Goal: Book appointment/travel/reservation

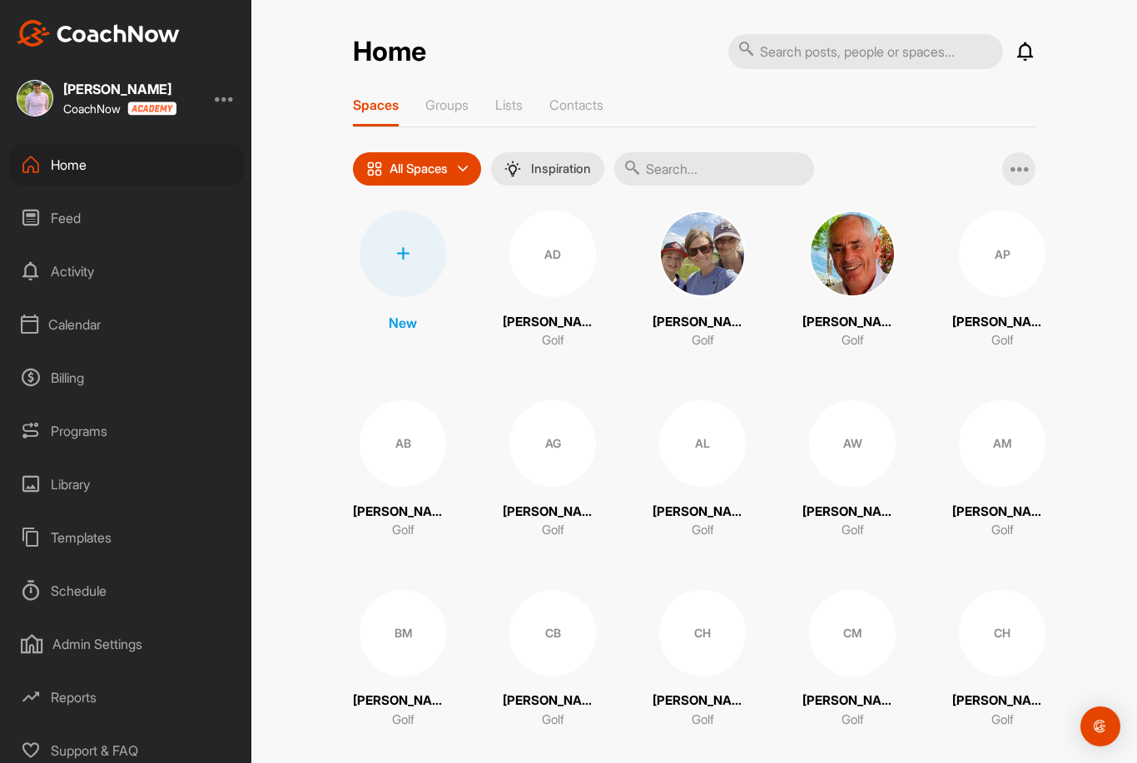
click at [107, 323] on div "Calendar" at bounding box center [126, 325] width 235 height 42
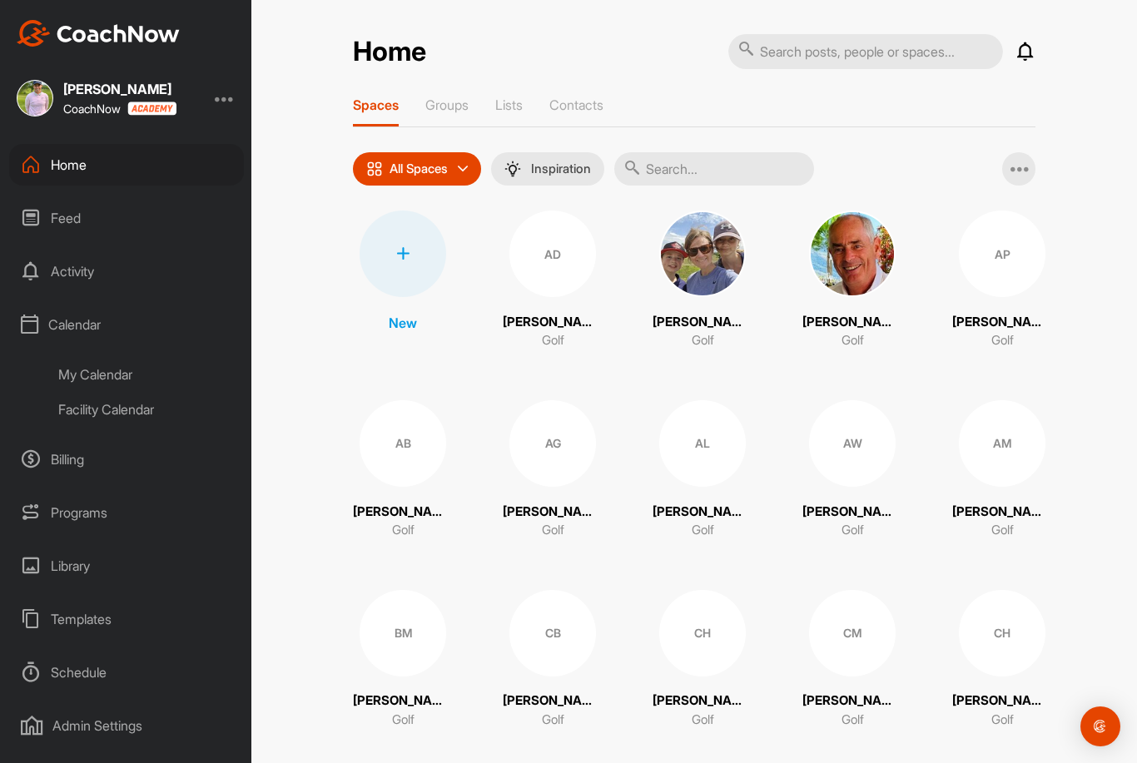
click at [103, 375] on div "My Calendar" at bounding box center [145, 374] width 197 height 35
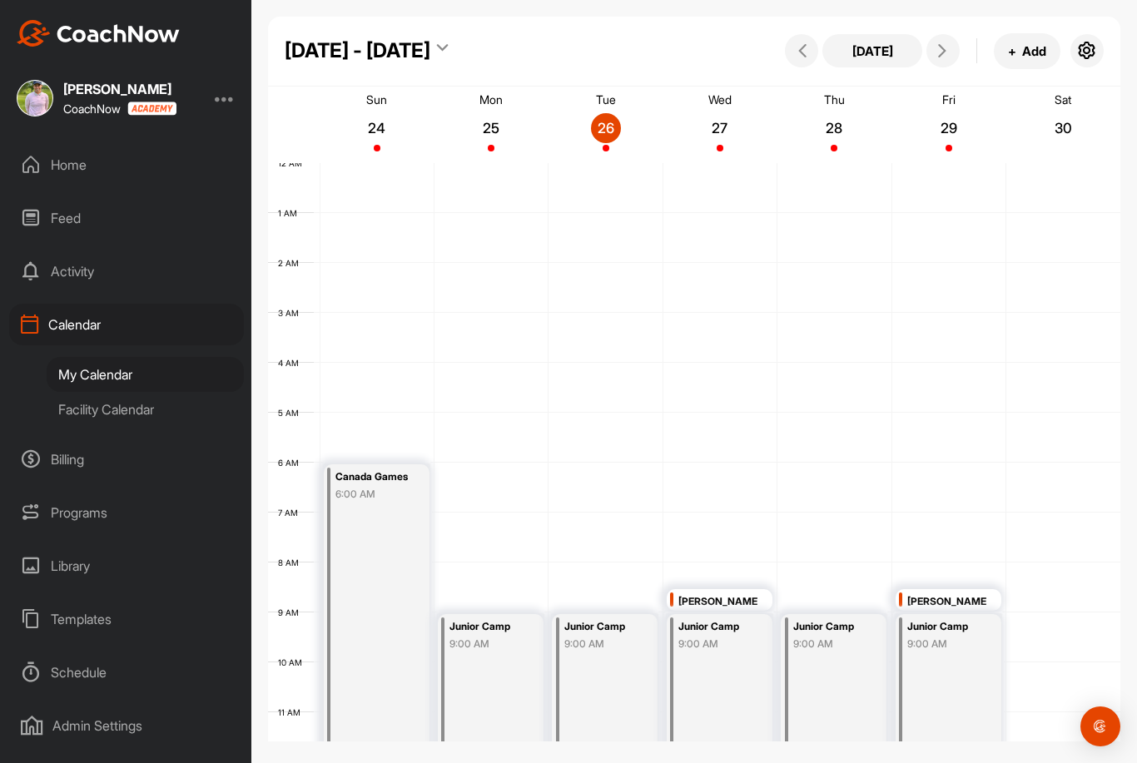
scroll to position [288, 0]
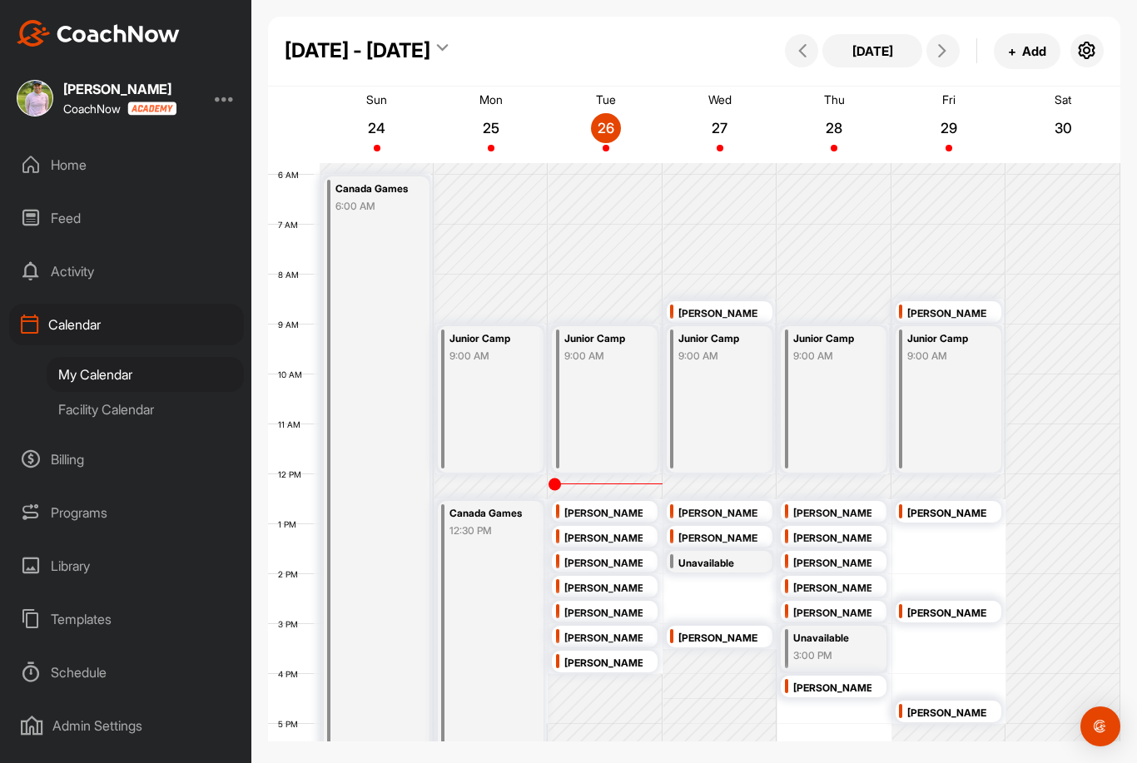
click at [924, 43] on div "[DATE] + Add" at bounding box center [942, 51] width 323 height 36
click at [932, 45] on button at bounding box center [943, 50] width 33 height 33
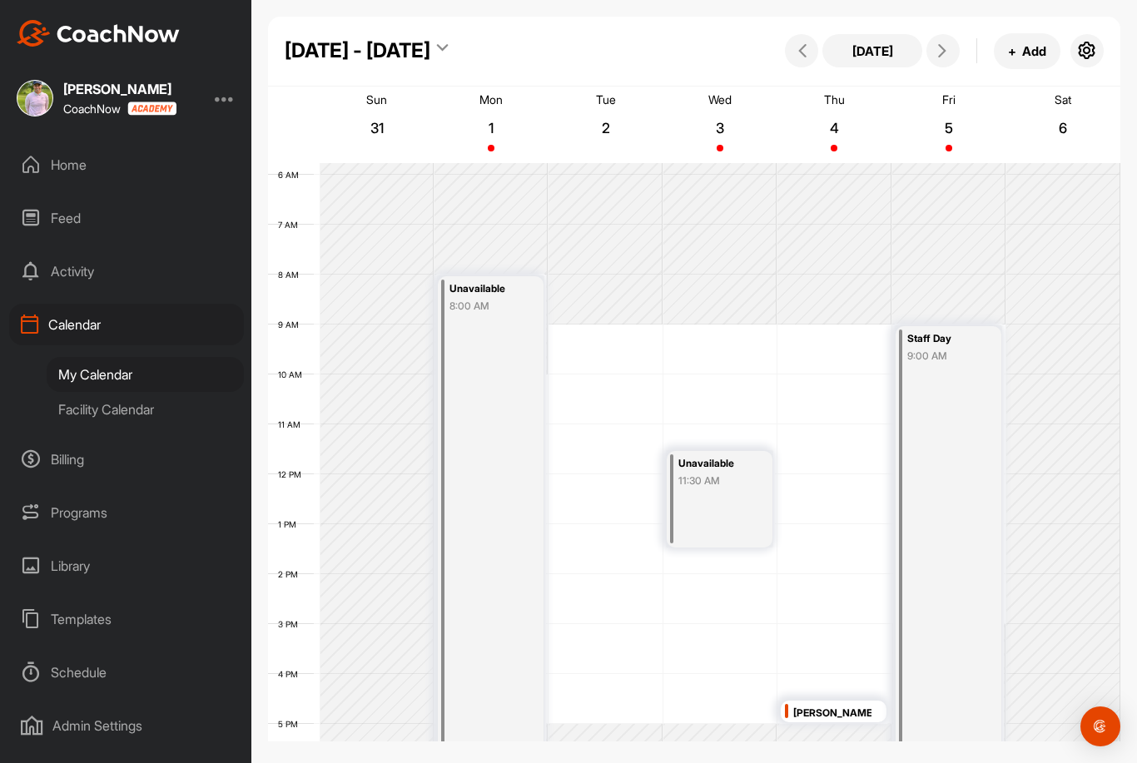
click at [712, 472] on div "Unavailable" at bounding box center [717, 464] width 78 height 19
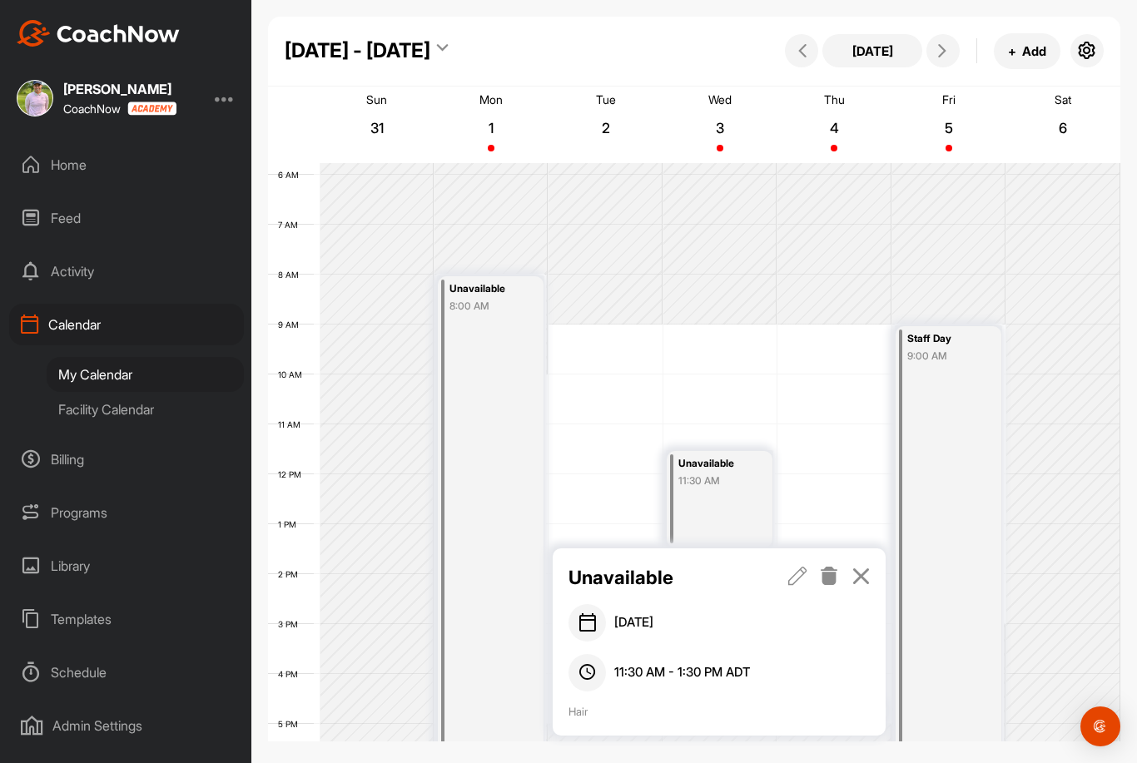
click at [861, 574] on icon at bounding box center [861, 576] width 19 height 18
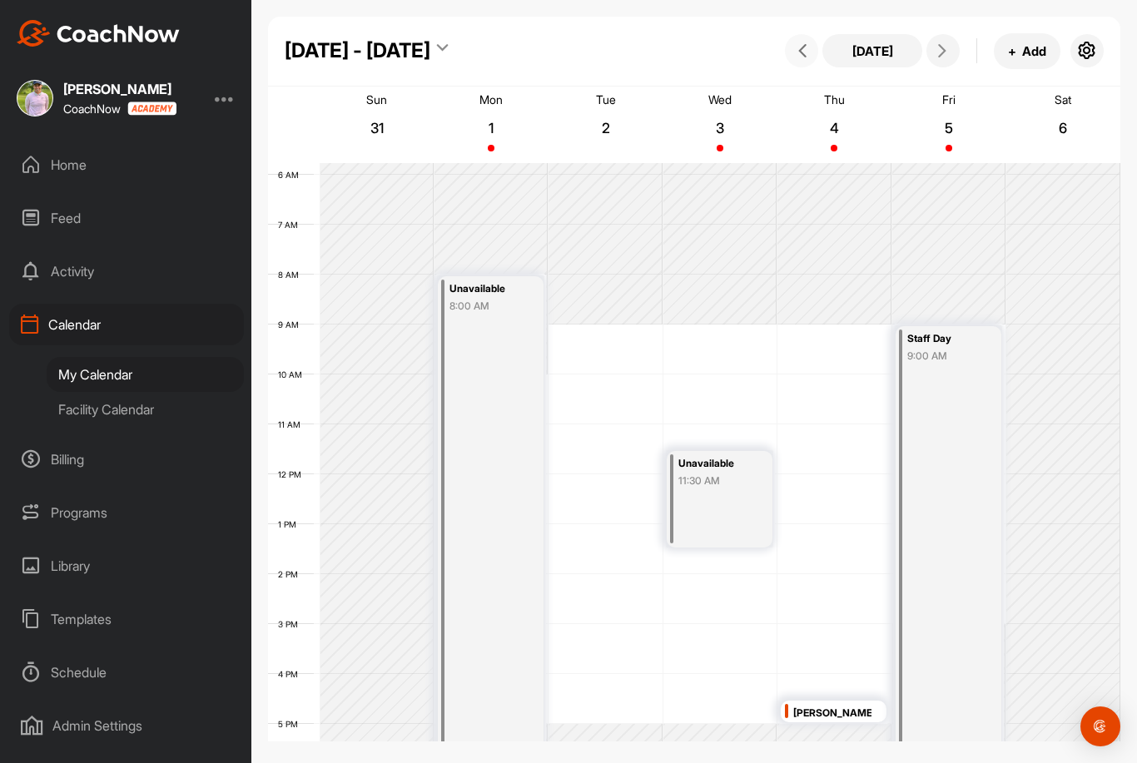
click at [798, 62] on button at bounding box center [801, 50] width 33 height 33
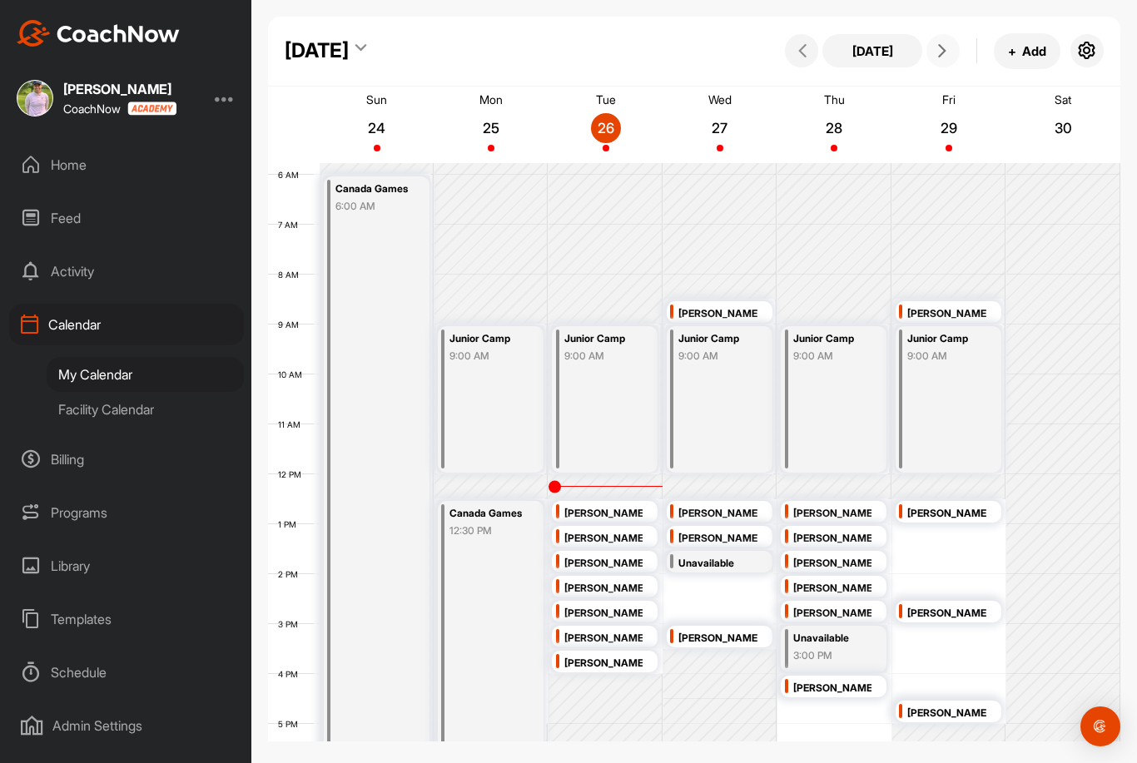
click at [945, 52] on icon at bounding box center [942, 50] width 13 height 13
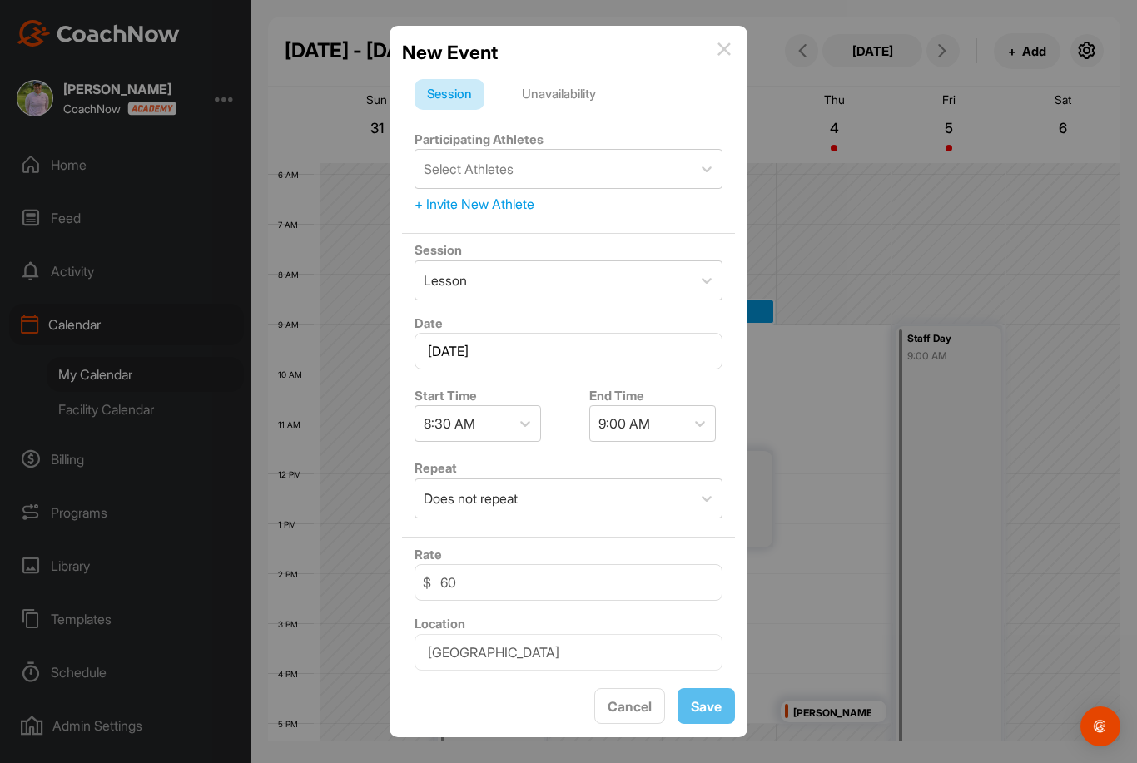
click at [565, 92] on div "Unavailability" at bounding box center [558, 95] width 99 height 32
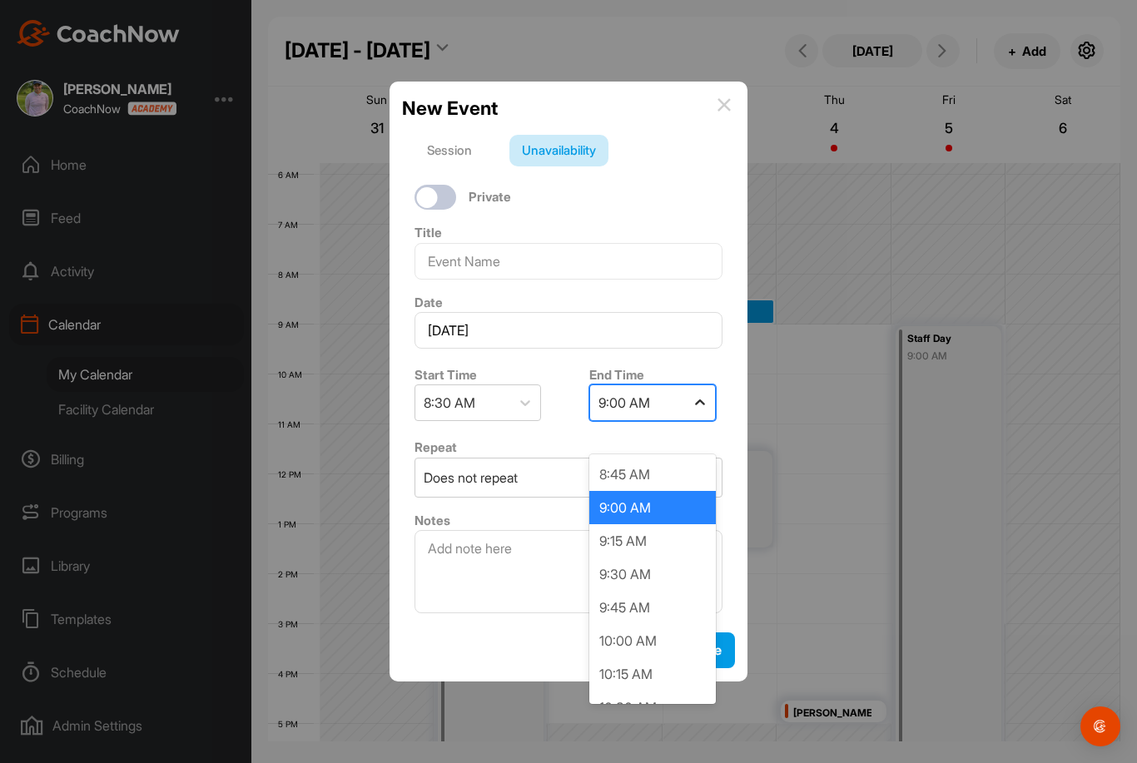
click at [693, 411] on icon at bounding box center [700, 403] width 17 height 17
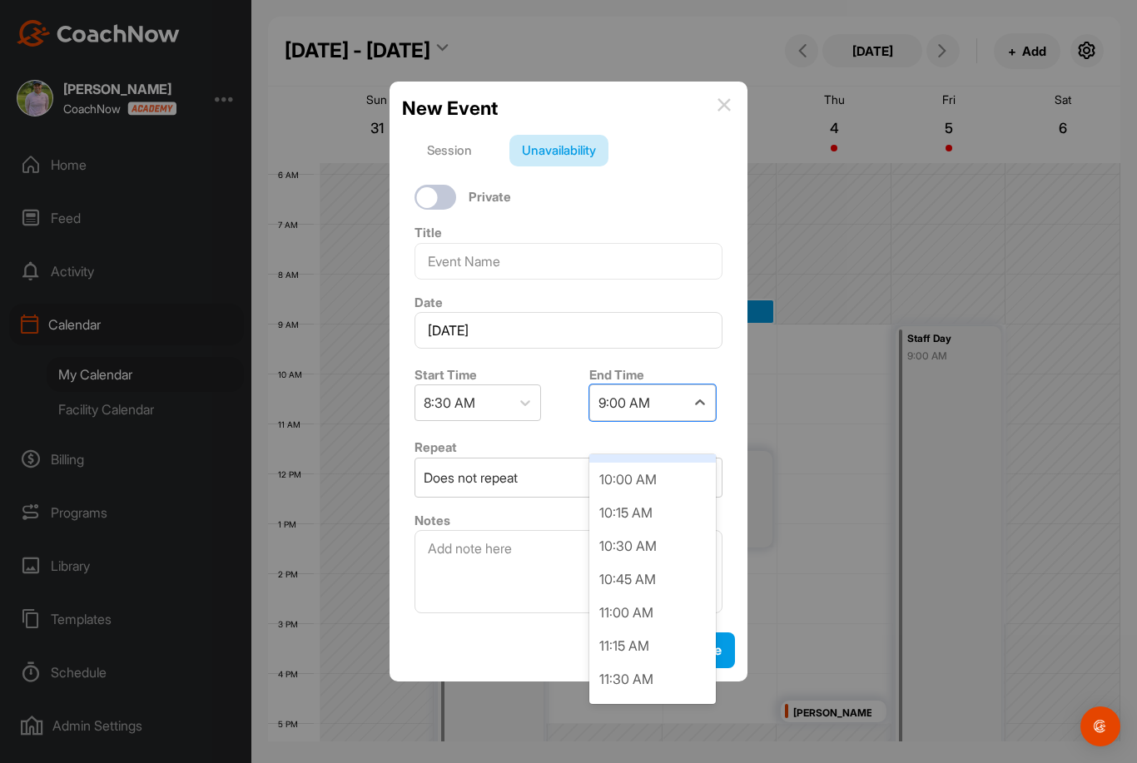
scroll to position [183, 0]
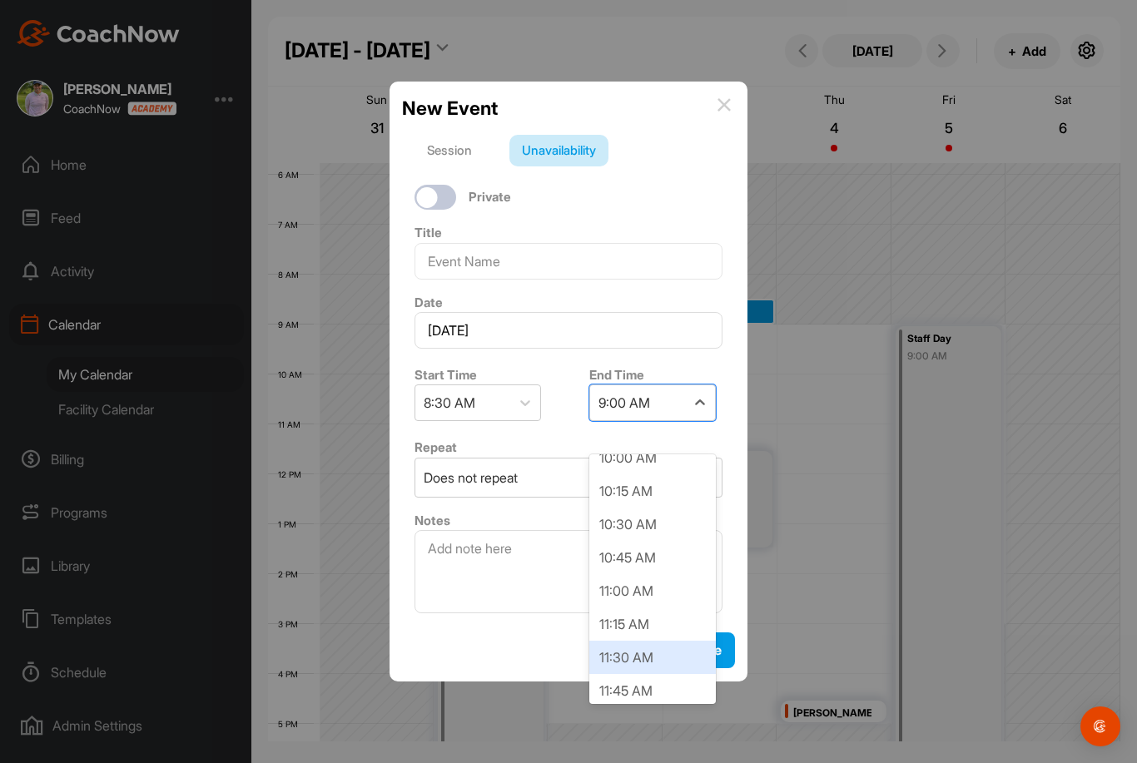
click at [625, 654] on div "11:30 AM" at bounding box center [652, 657] width 127 height 33
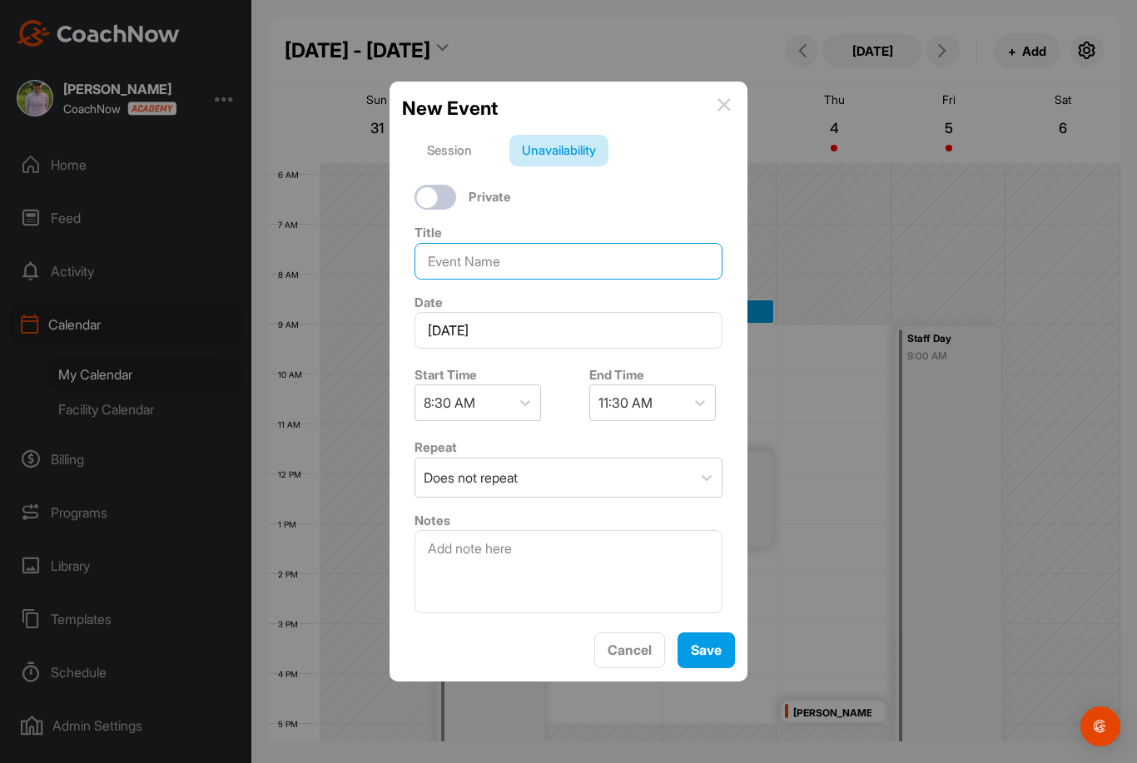
click at [474, 274] on input at bounding box center [569, 261] width 308 height 37
click at [474, 274] on html "[PERSON_NAME] CoachNow Home Feed Activity Calendar My Calendar Facility Calenda…" at bounding box center [568, 381] width 1137 height 763
click at [474, 275] on input "Golf" at bounding box center [569, 261] width 308 height 37
click at [608, 279] on input "Golf" at bounding box center [569, 261] width 308 height 37
click at [609, 274] on input "Golf" at bounding box center [569, 261] width 308 height 37
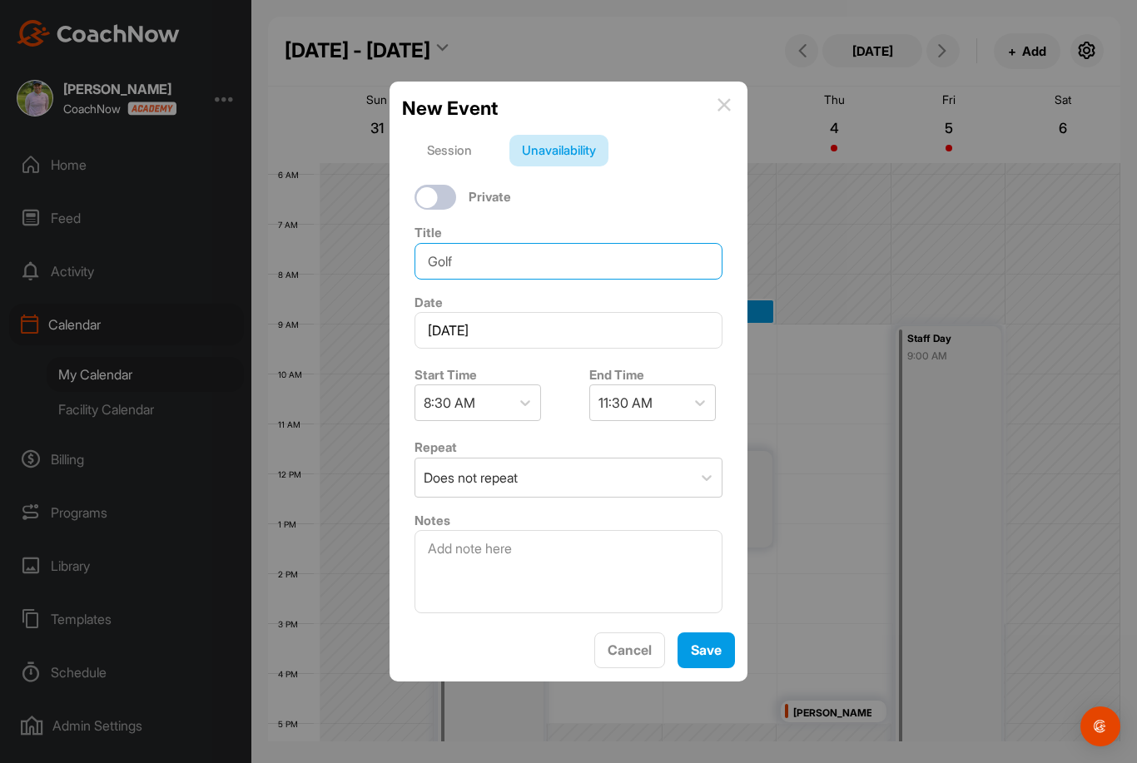
click at [657, 280] on input "Golf" at bounding box center [569, 261] width 308 height 37
type input "Golf School"
click at [688, 668] on button "Save" at bounding box center [706, 651] width 57 height 36
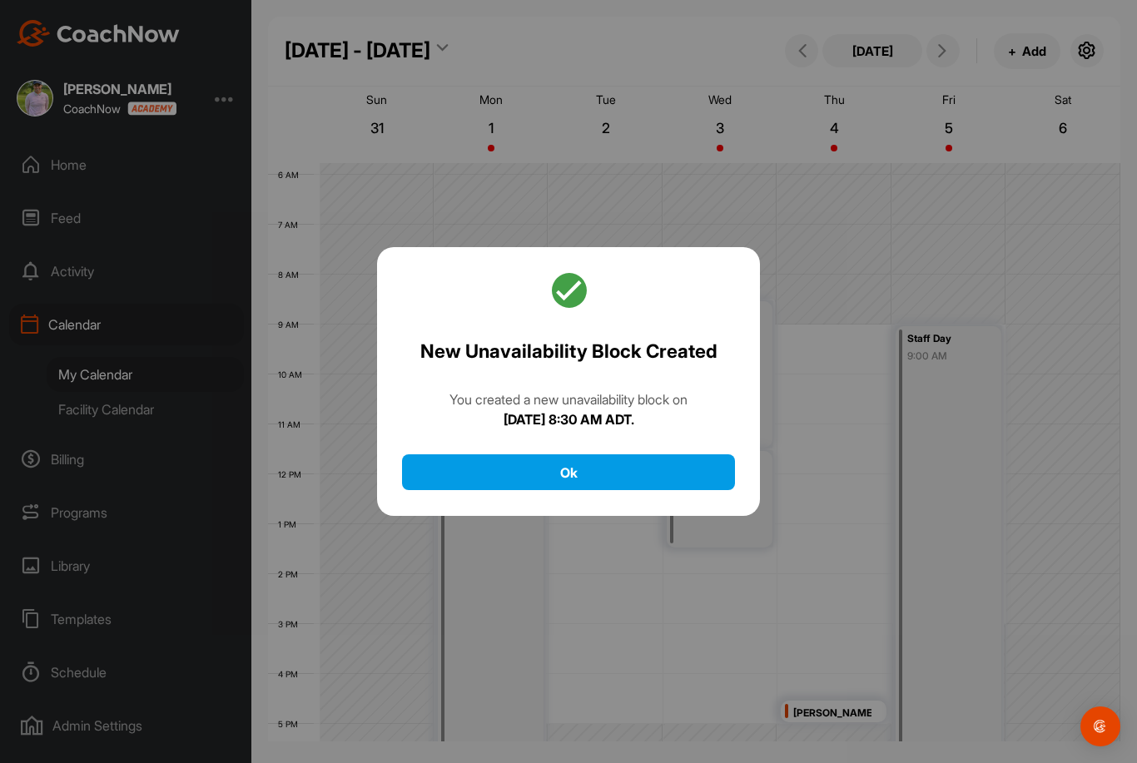
click at [644, 490] on button "Ok" at bounding box center [568, 473] width 333 height 36
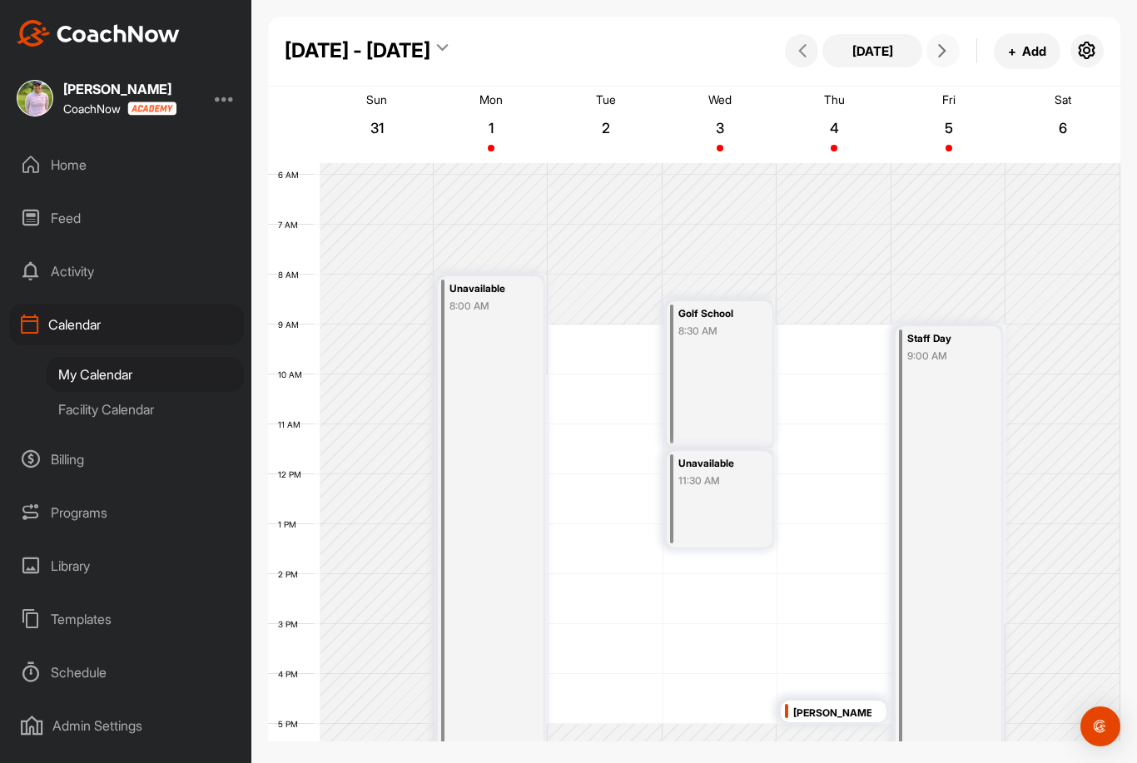
click at [936, 49] on icon at bounding box center [942, 50] width 13 height 13
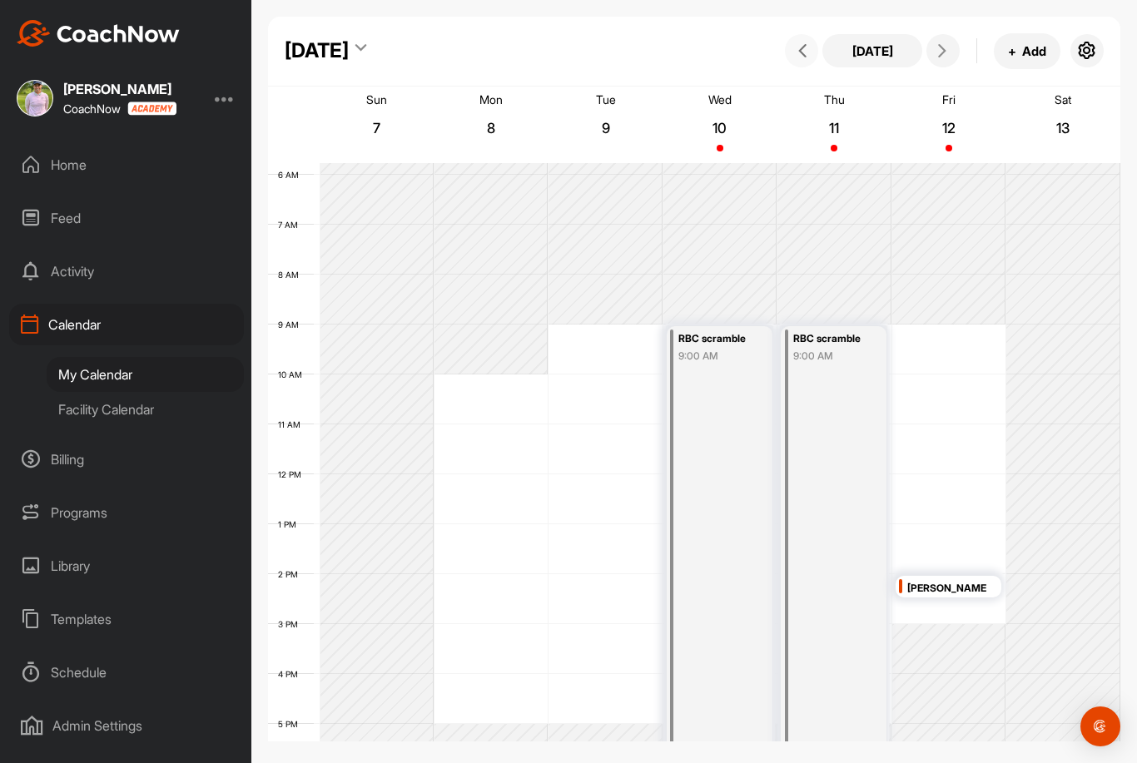
click at [793, 62] on button at bounding box center [801, 50] width 33 height 33
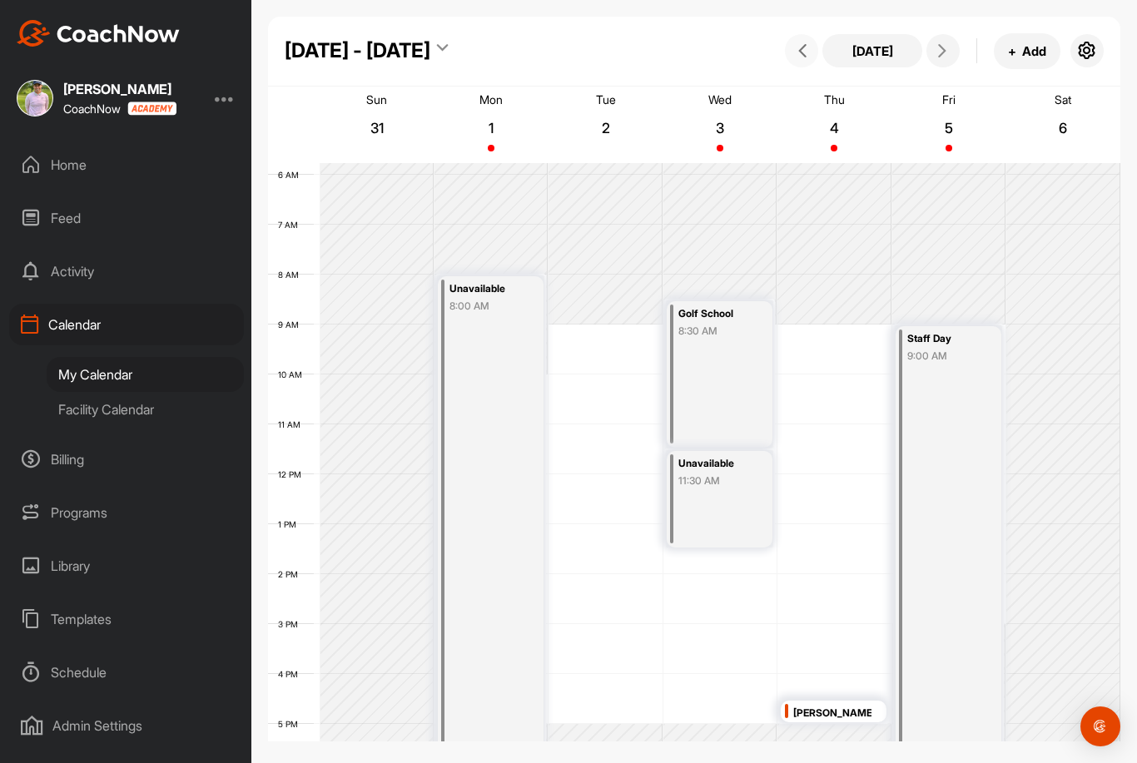
click at [803, 43] on button at bounding box center [801, 50] width 33 height 33
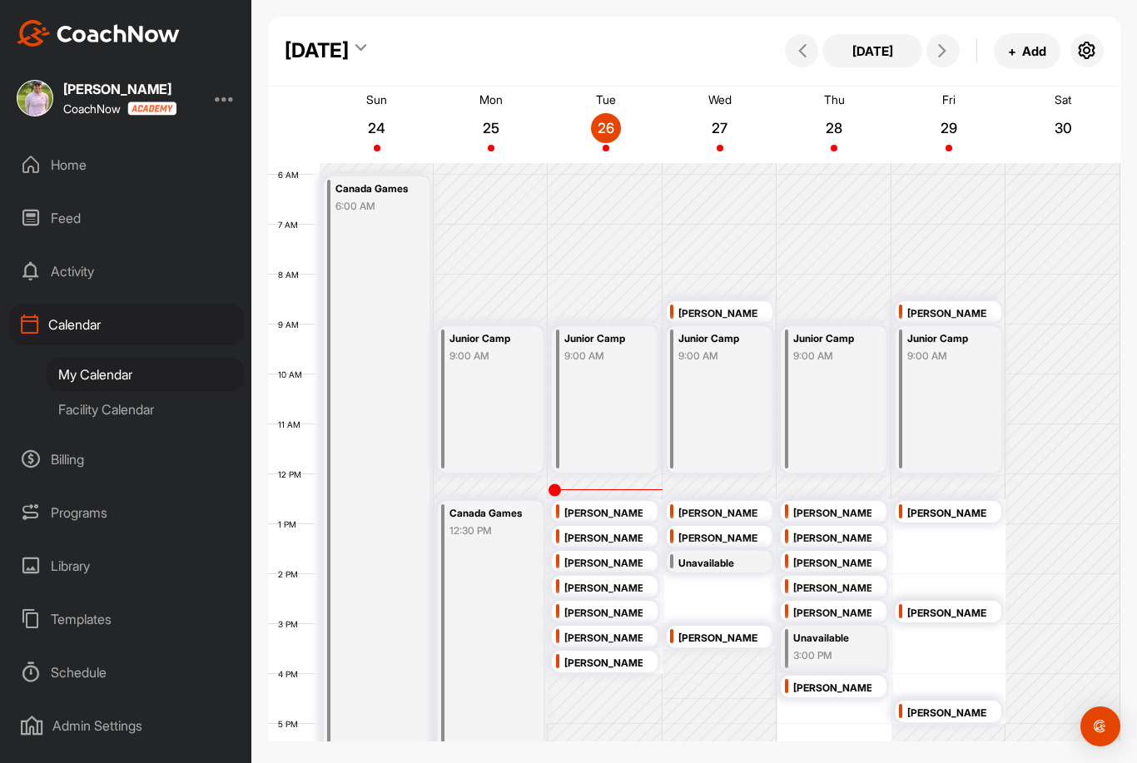
scroll to position [304, 0]
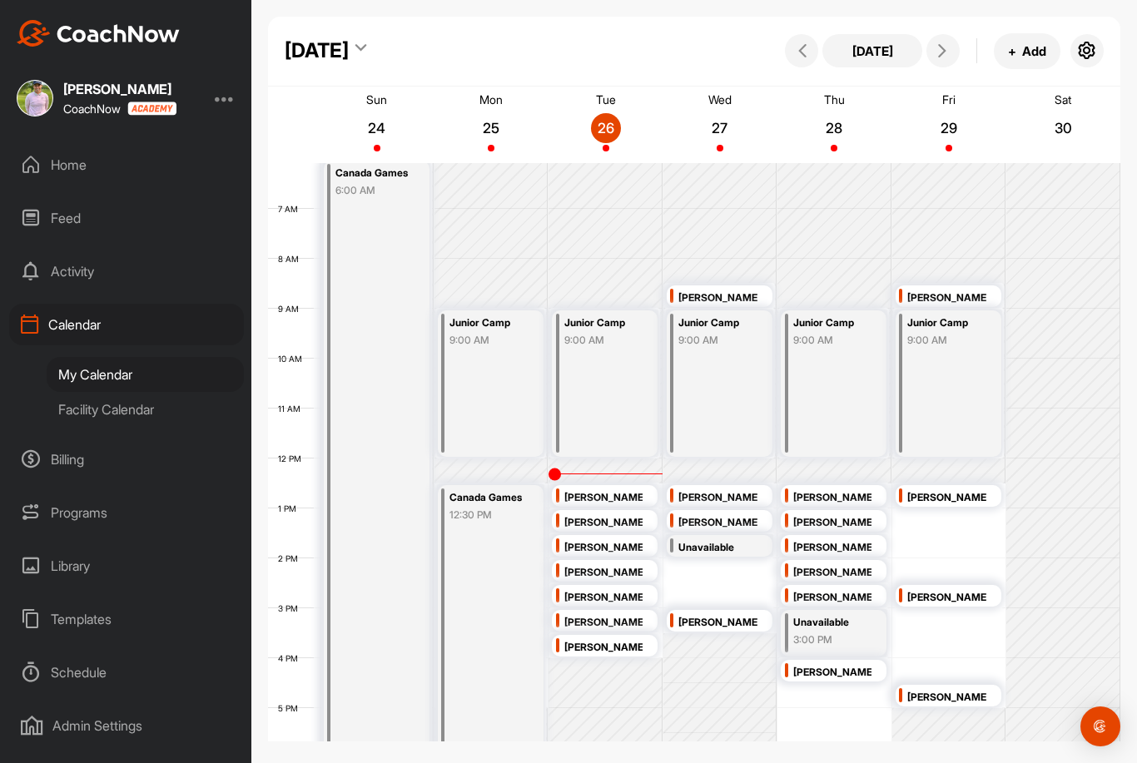
click at [620, 594] on div "[PERSON_NAME]" at bounding box center [603, 598] width 78 height 19
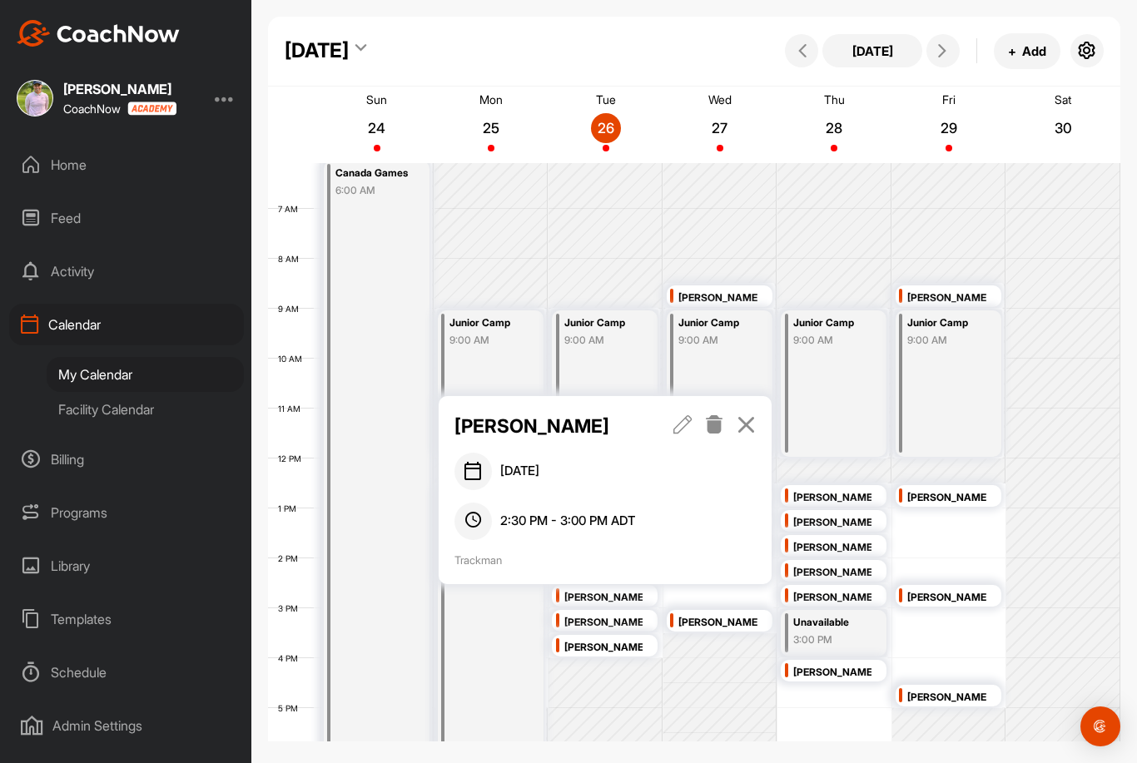
click at [748, 420] on icon at bounding box center [746, 424] width 19 height 18
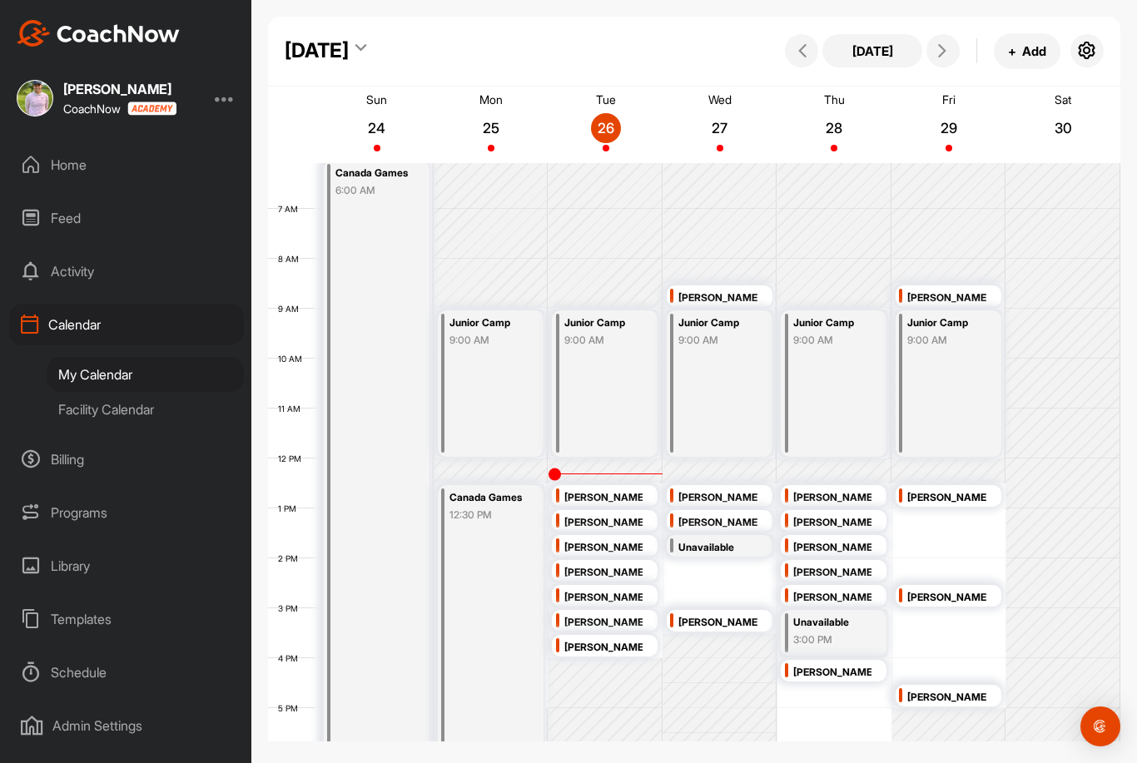
click at [619, 549] on div "[PERSON_NAME]" at bounding box center [603, 548] width 78 height 19
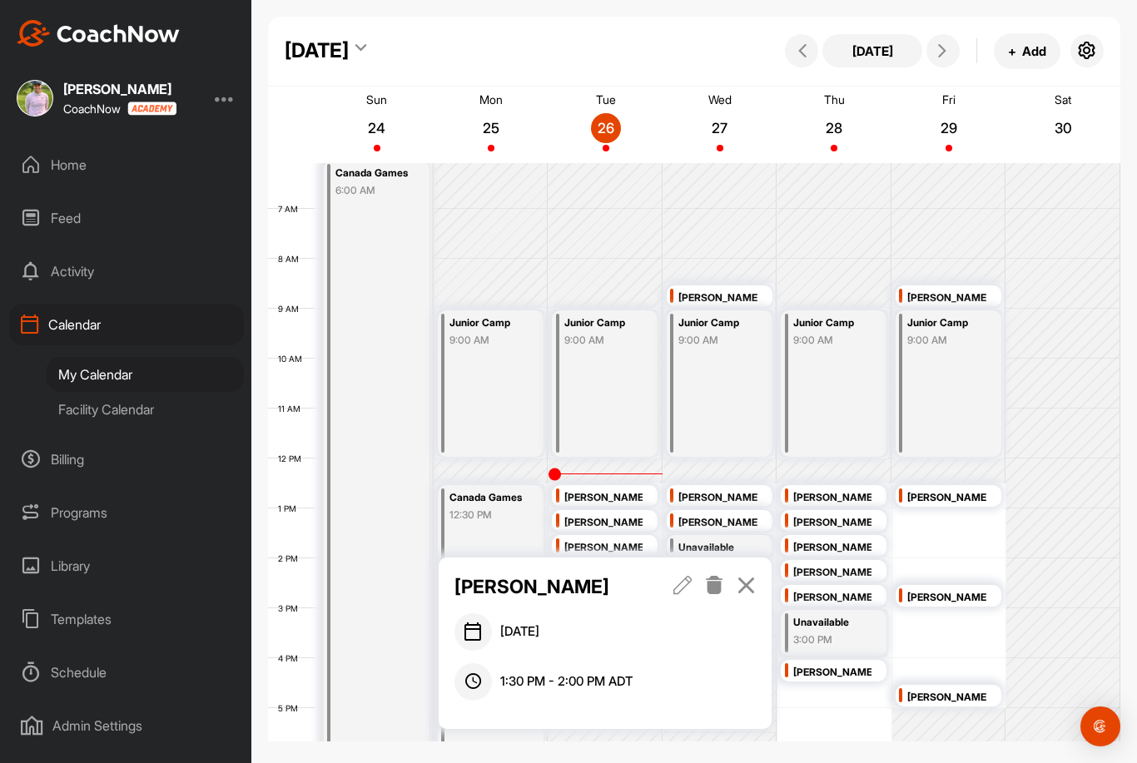
click at [748, 574] on link at bounding box center [746, 587] width 19 height 28
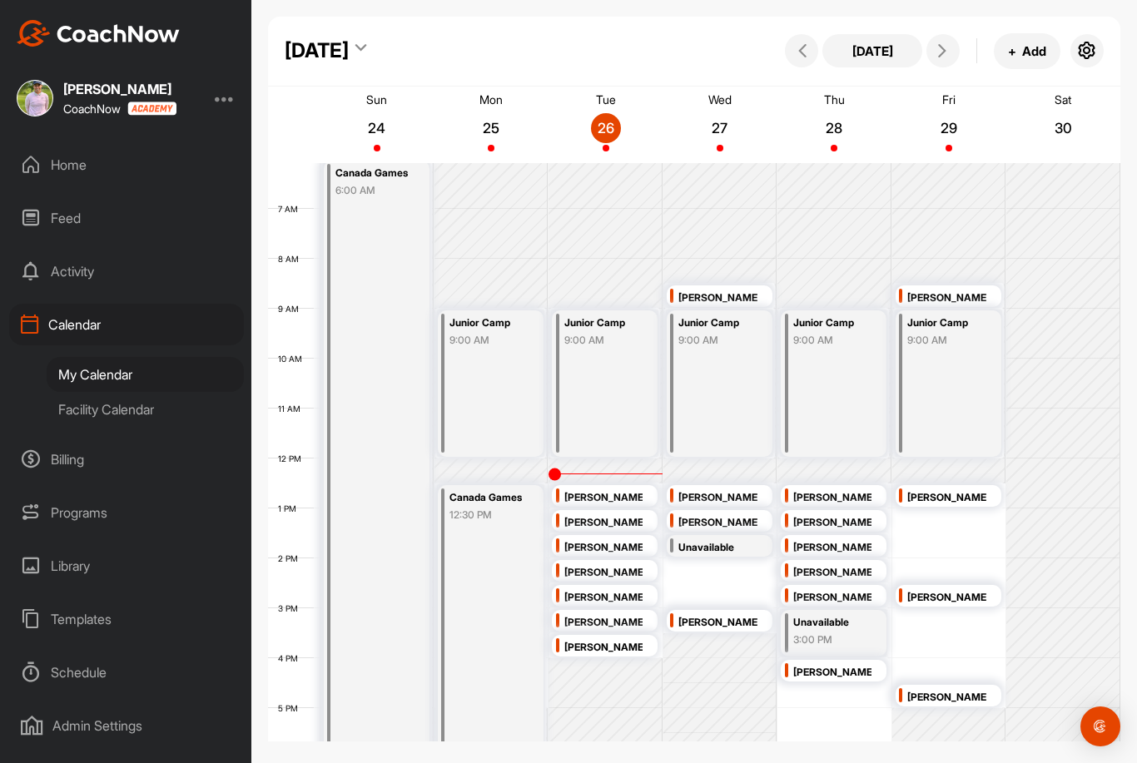
click at [614, 514] on div "[PERSON_NAME]" at bounding box center [603, 523] width 78 height 19
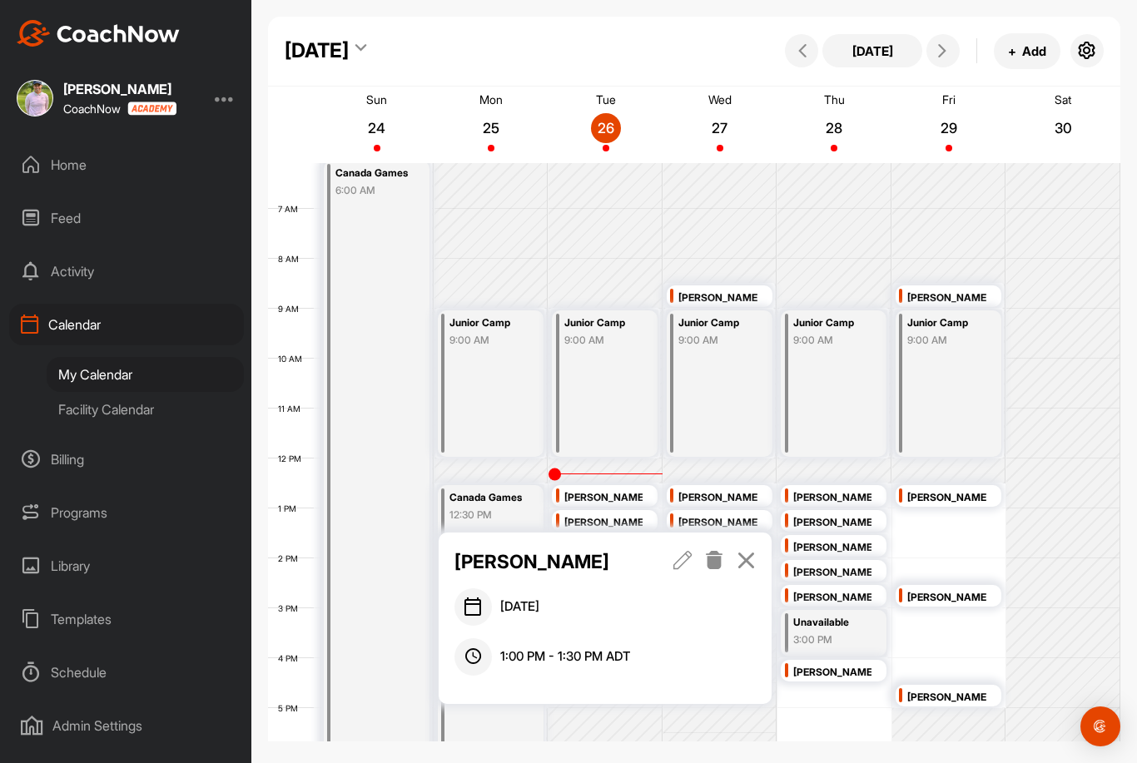
click at [755, 555] on icon at bounding box center [746, 560] width 19 height 18
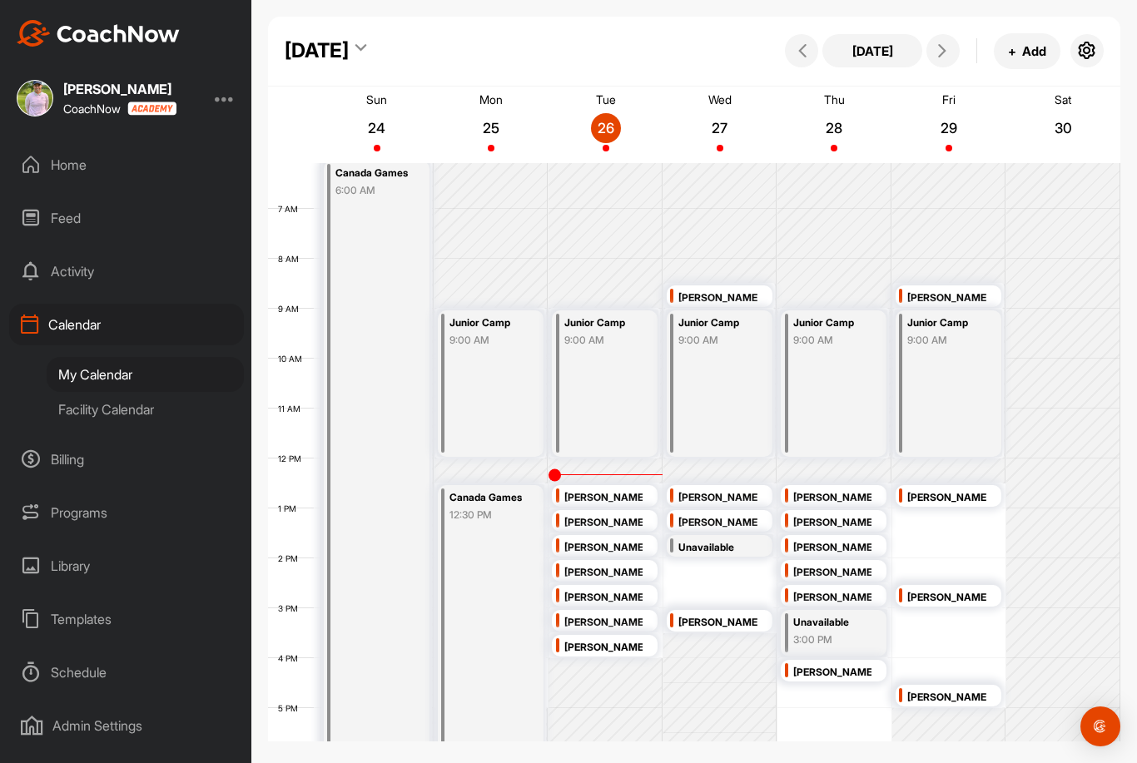
click at [602, 547] on div "[PERSON_NAME]" at bounding box center [603, 548] width 78 height 19
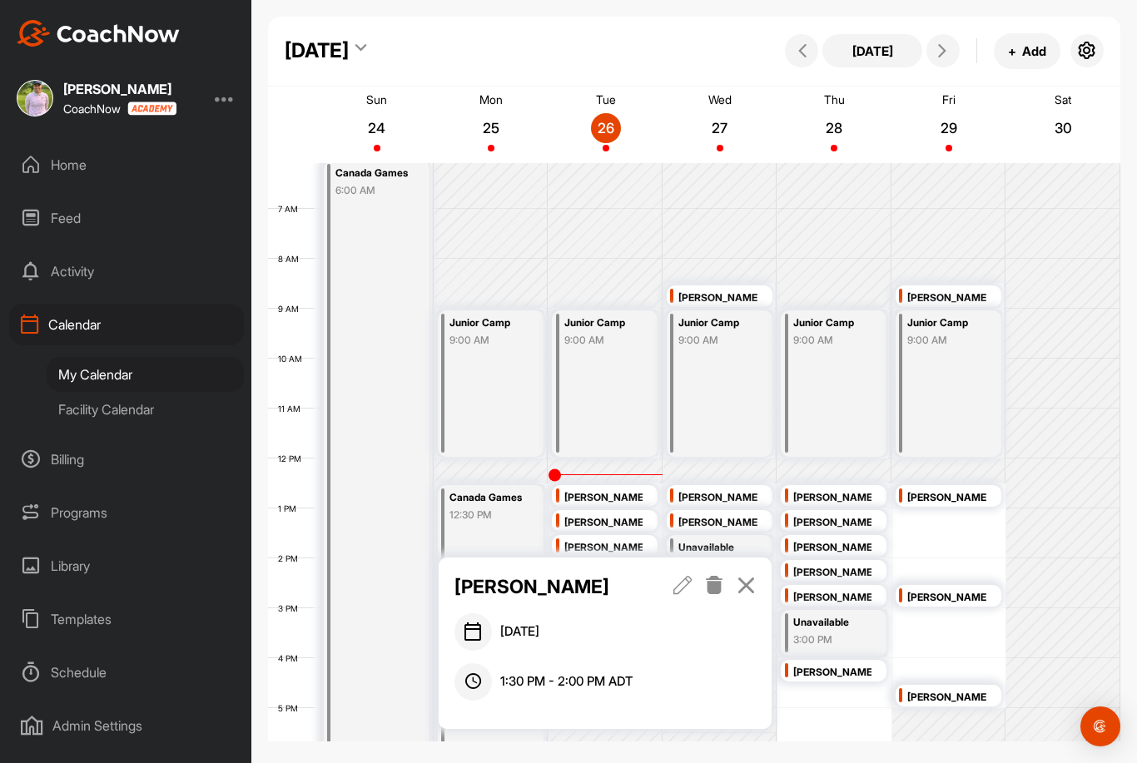
click at [744, 584] on icon at bounding box center [746, 585] width 19 height 18
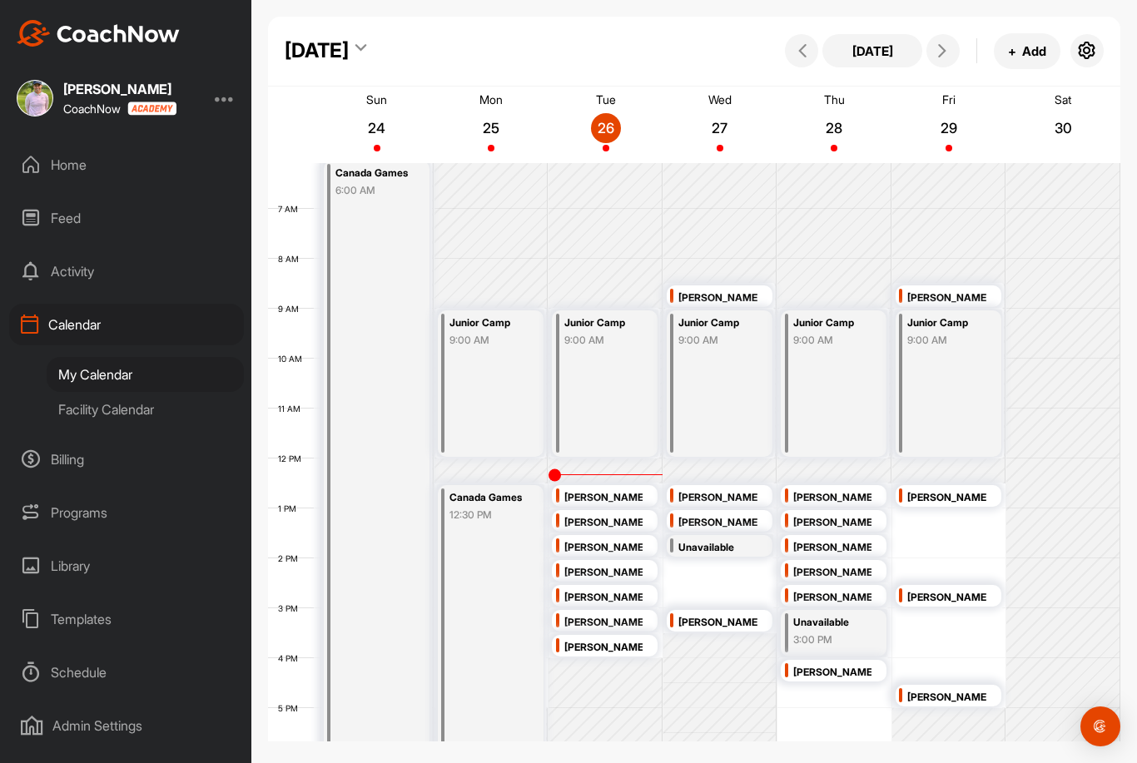
click at [614, 574] on div "[PERSON_NAME]" at bounding box center [603, 573] width 78 height 19
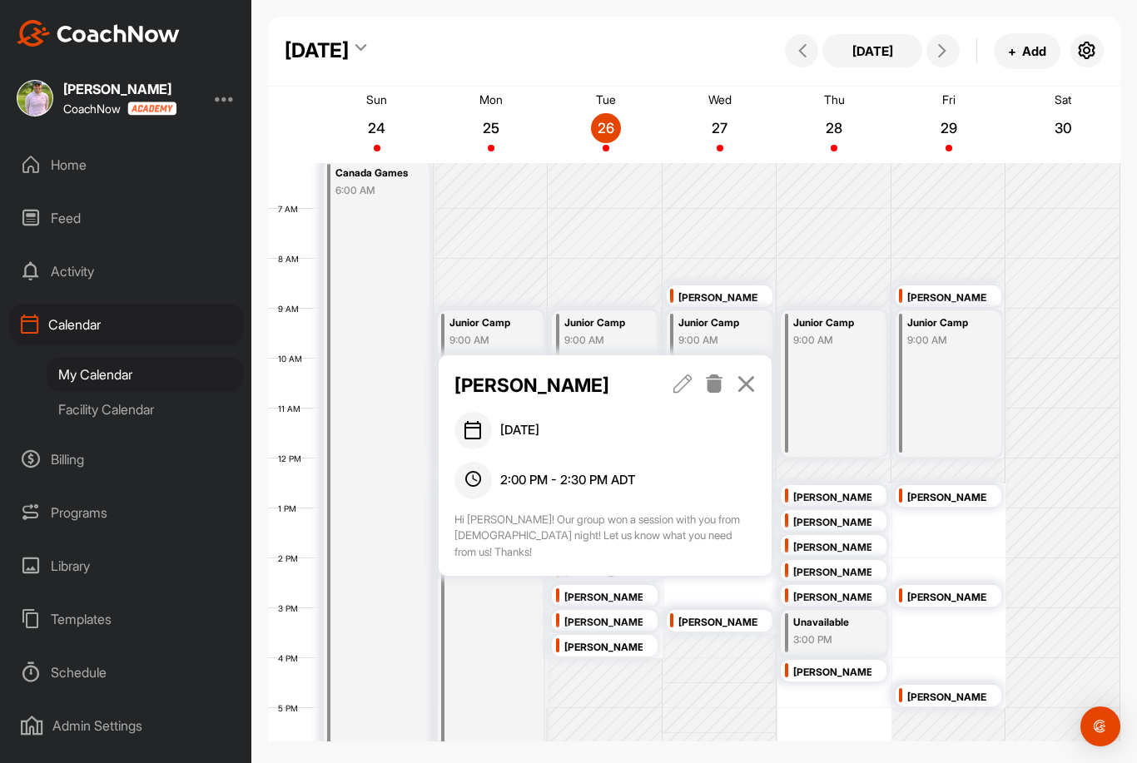
click at [745, 378] on icon at bounding box center [746, 384] width 19 height 18
